Goal: Task Accomplishment & Management: Use online tool/utility

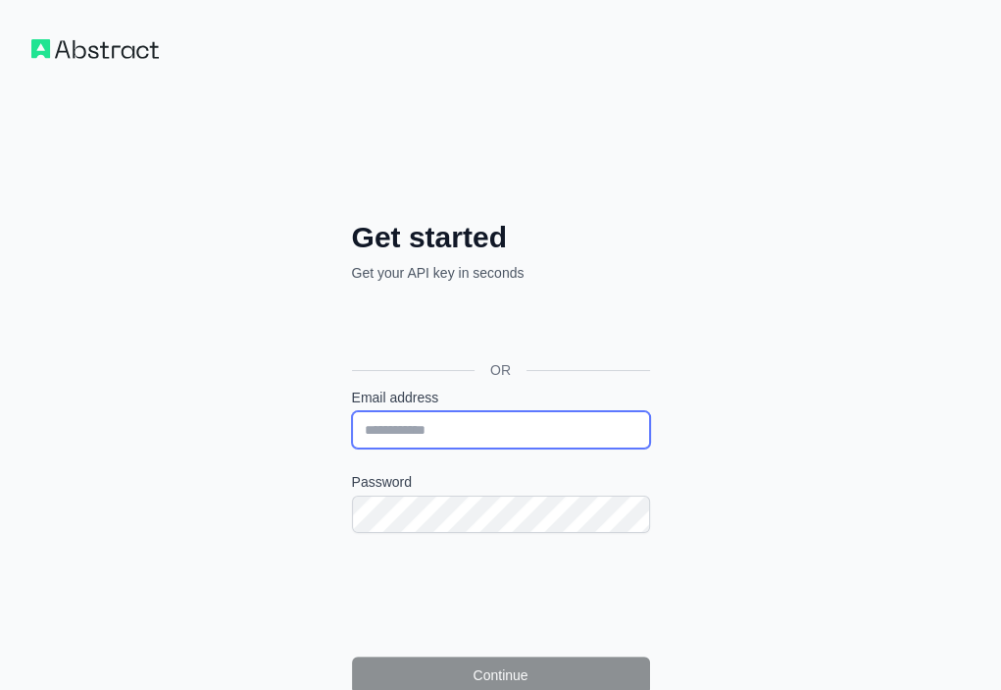
click at [352, 411] on input "Email address" at bounding box center [501, 429] width 298 height 37
paste input "**********"
type input "**********"
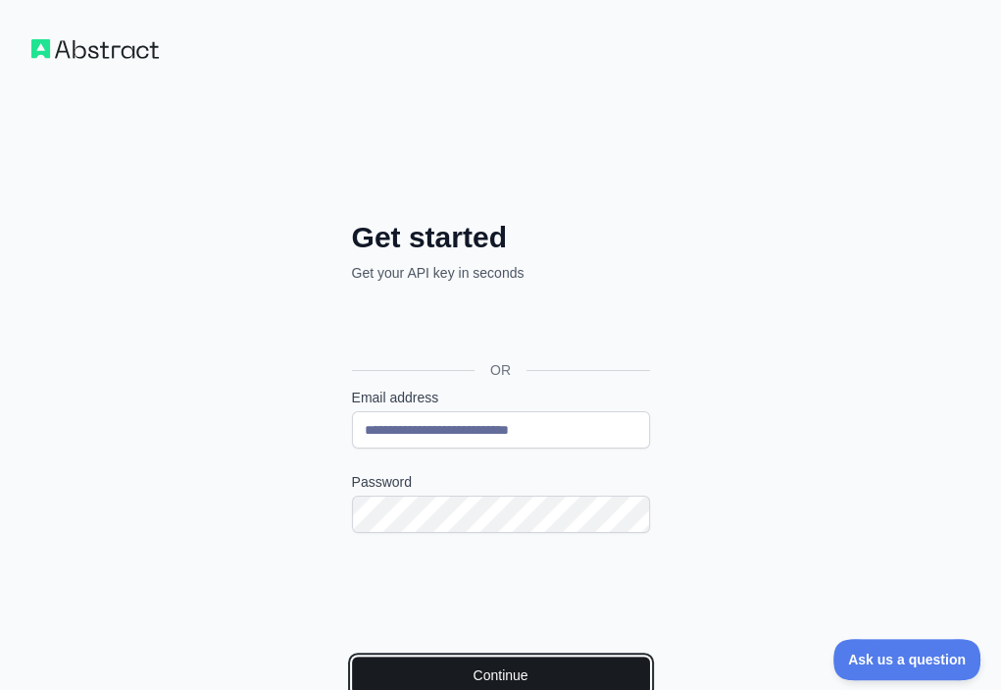
click at [352, 656] on button "Continue" at bounding box center [501, 674] width 298 height 37
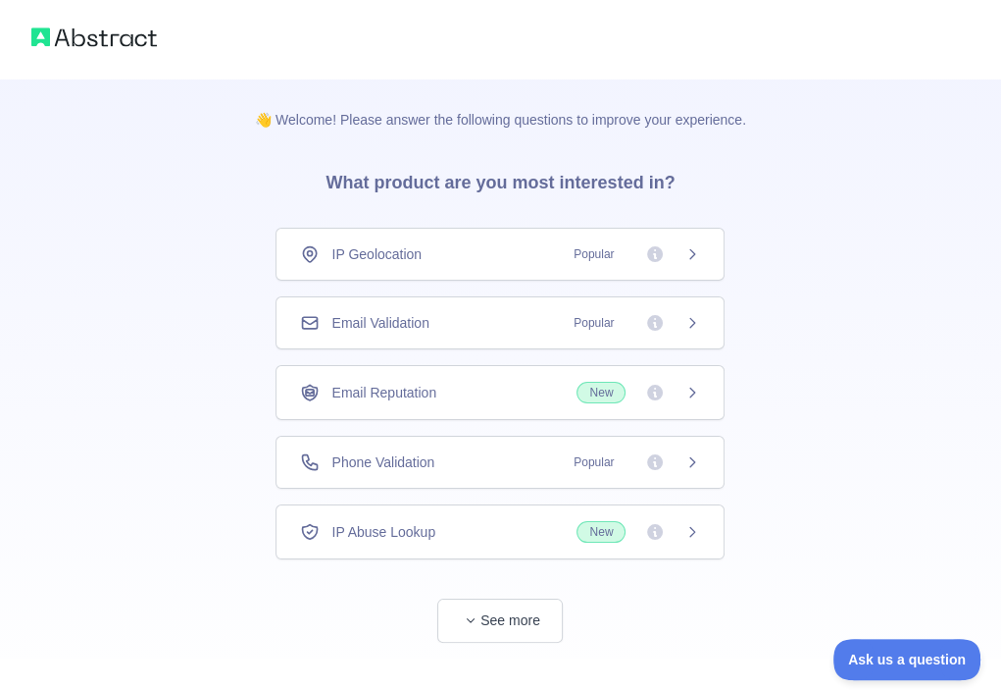
click at [482, 311] on div "Email Validation Popular" at bounding box center [500, 322] width 449 height 53
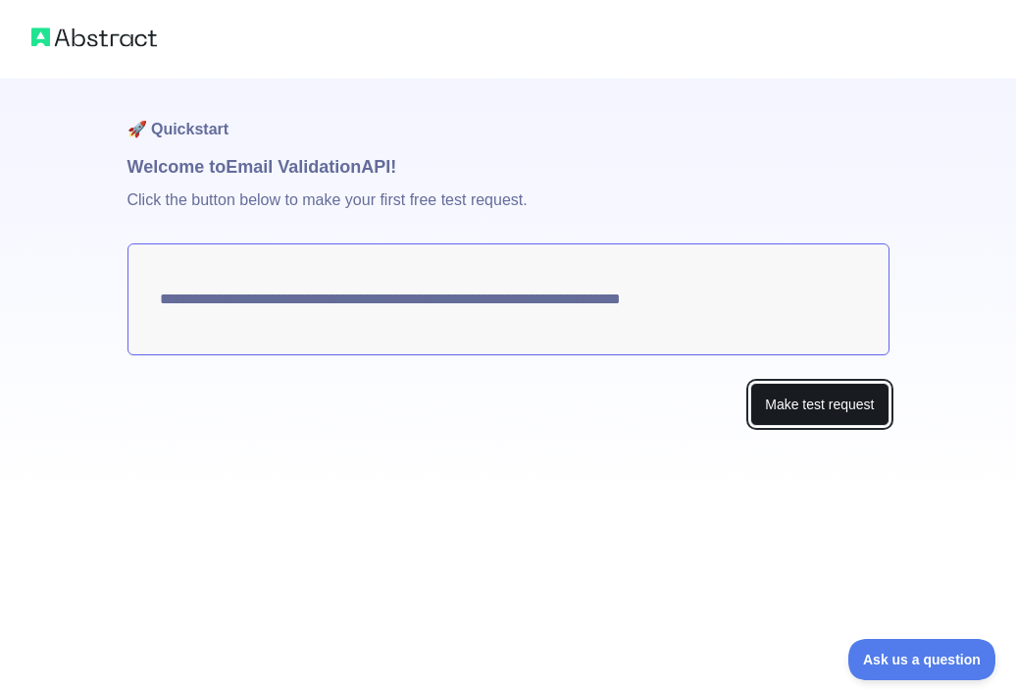
click at [775, 405] on button "Make test request" at bounding box center [819, 405] width 138 height 44
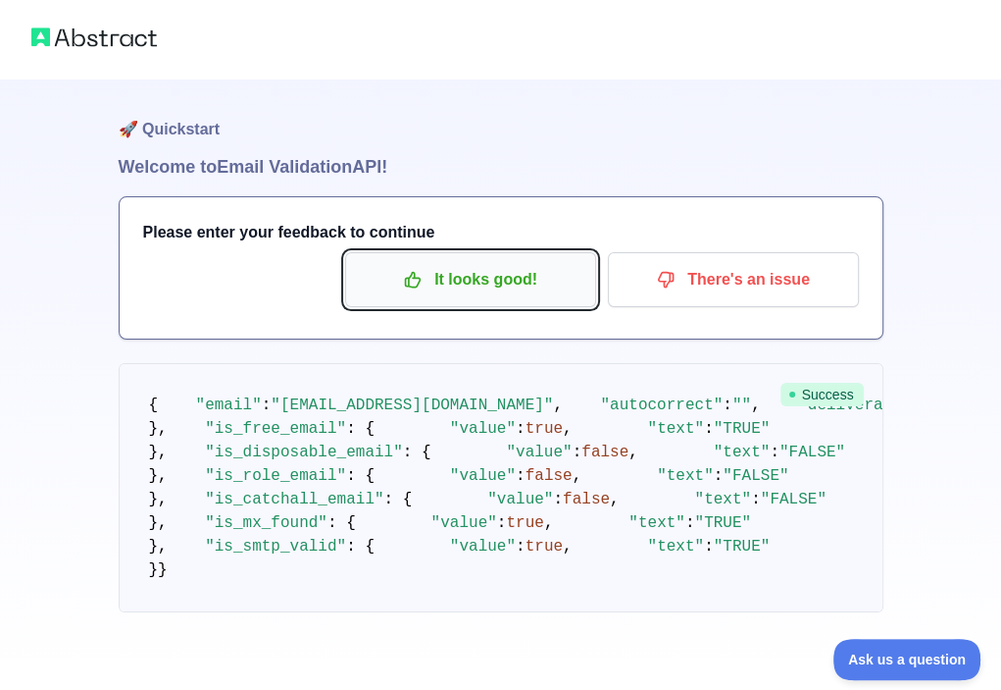
click at [542, 297] on button "It looks good!" at bounding box center [470, 279] width 251 height 55
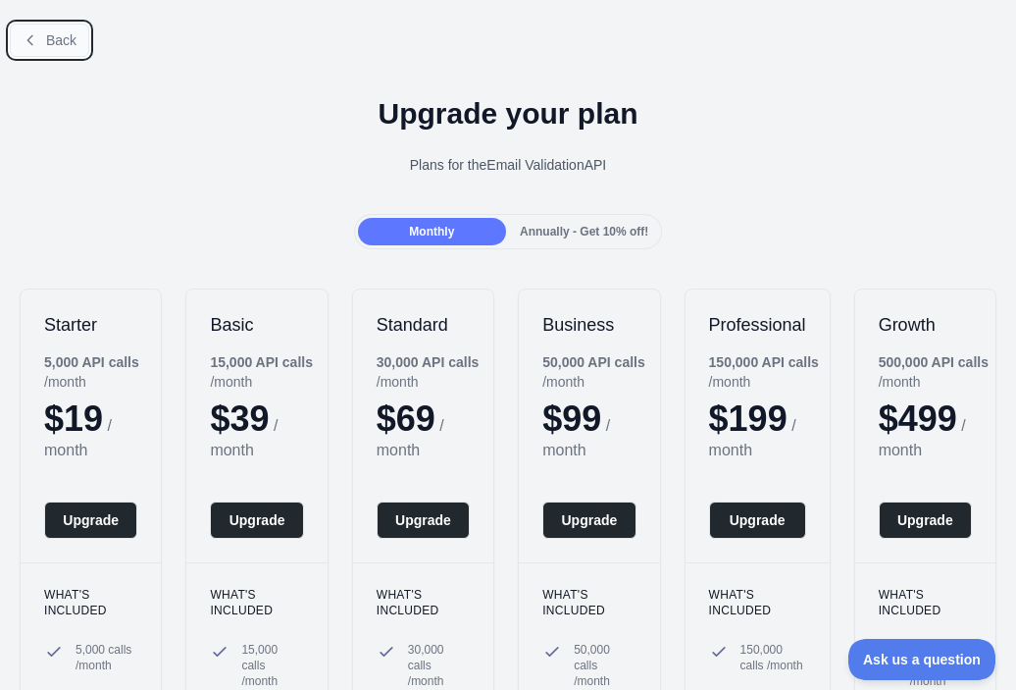
click at [39, 39] on button "Back" at bounding box center [49, 40] width 79 height 33
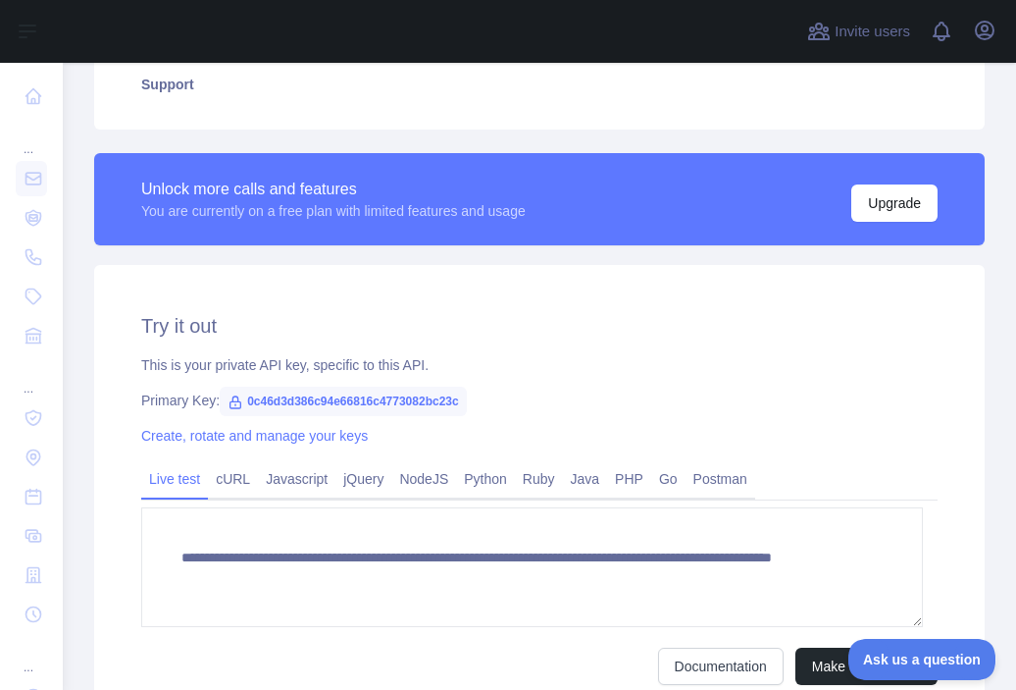
scroll to position [490, 0]
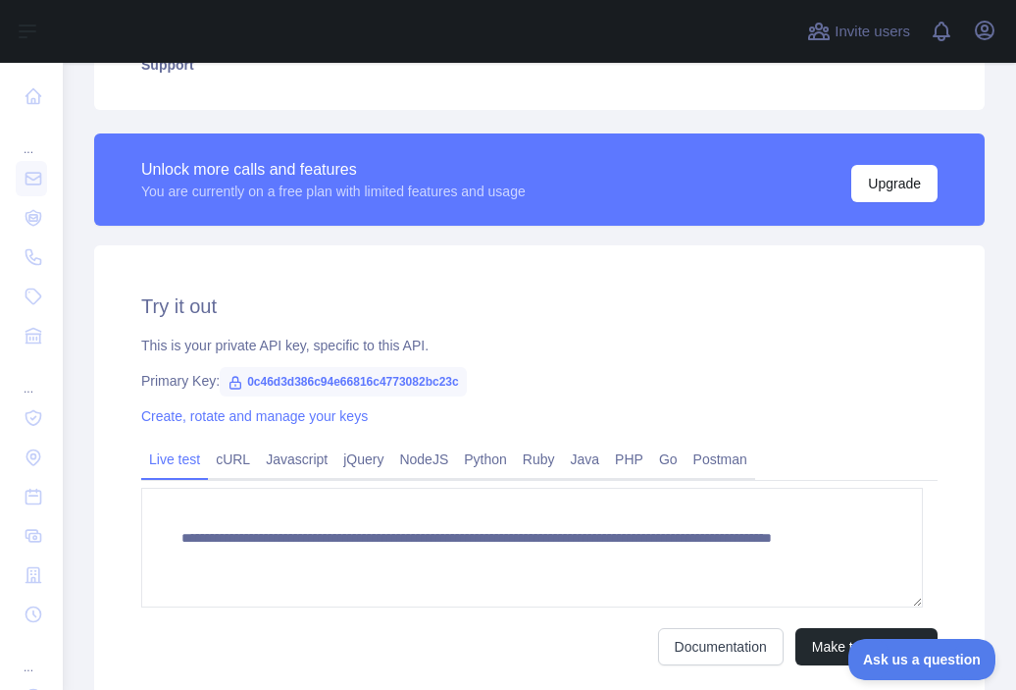
click at [410, 378] on span "0c46d3d386c94e66816c4773082bc23c" at bounding box center [343, 381] width 247 height 29
copy span "0c46d3d386c94e66816c4773082bc23c"
